Goal: Task Accomplishment & Management: Manage account settings

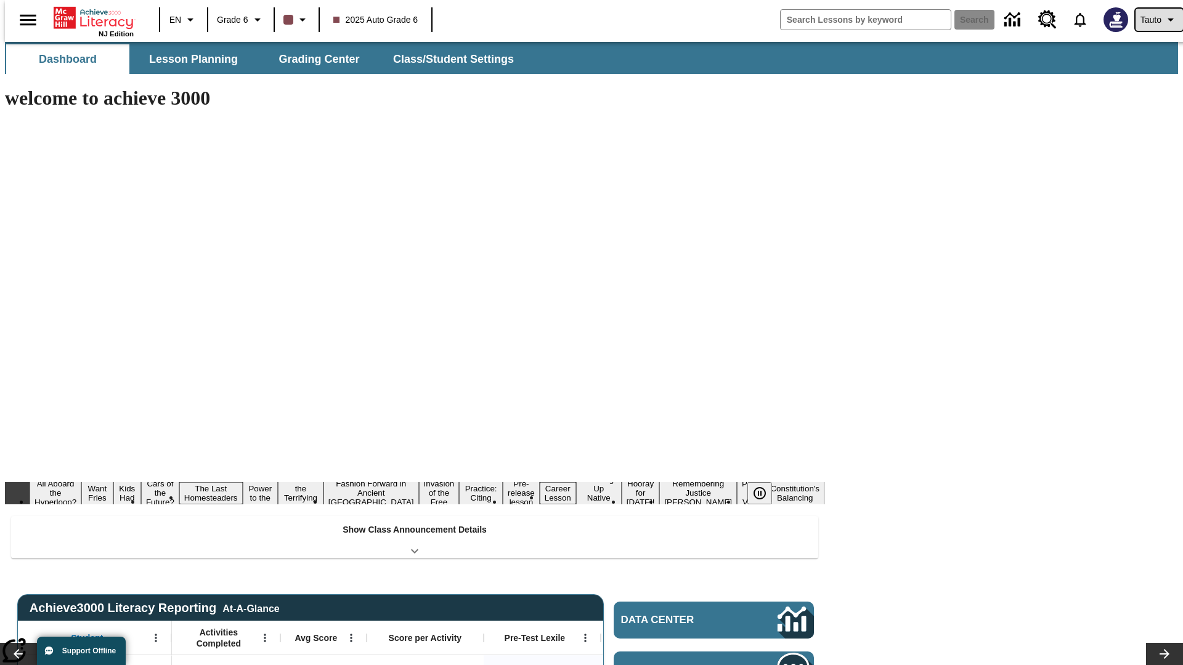
click at [1153, 20] on span "Tauto" at bounding box center [1150, 20] width 21 height 13
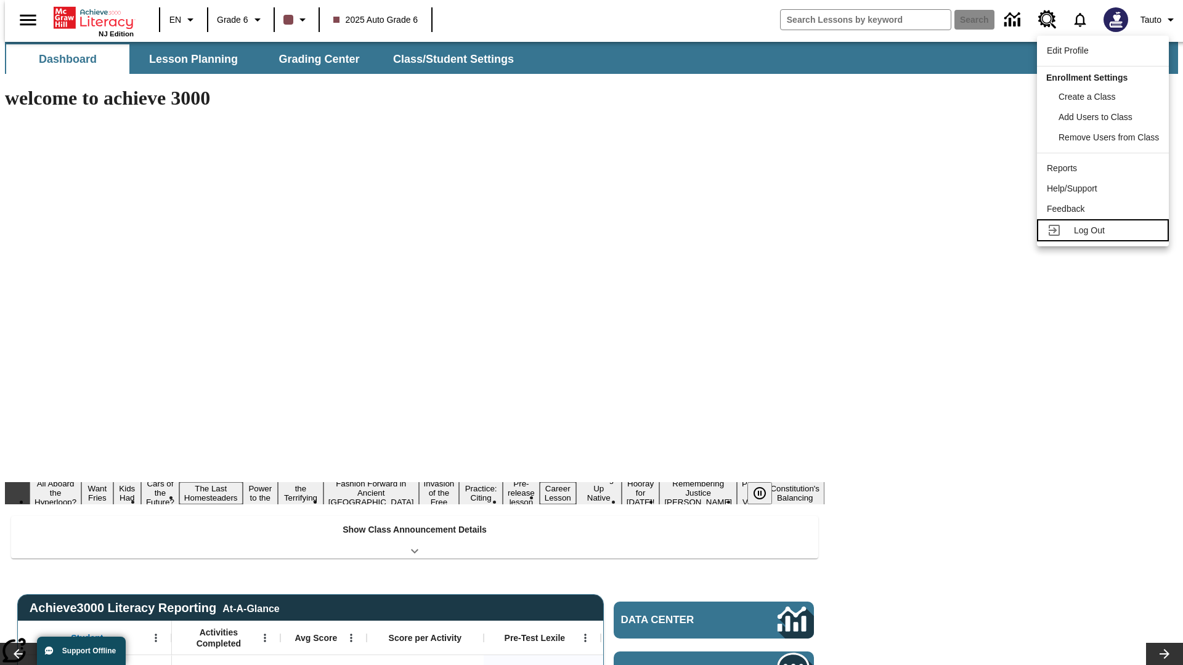
click at [1105, 230] on span "Log Out" at bounding box center [1089, 230] width 31 height 10
